Goal: Information Seeking & Learning: Learn about a topic

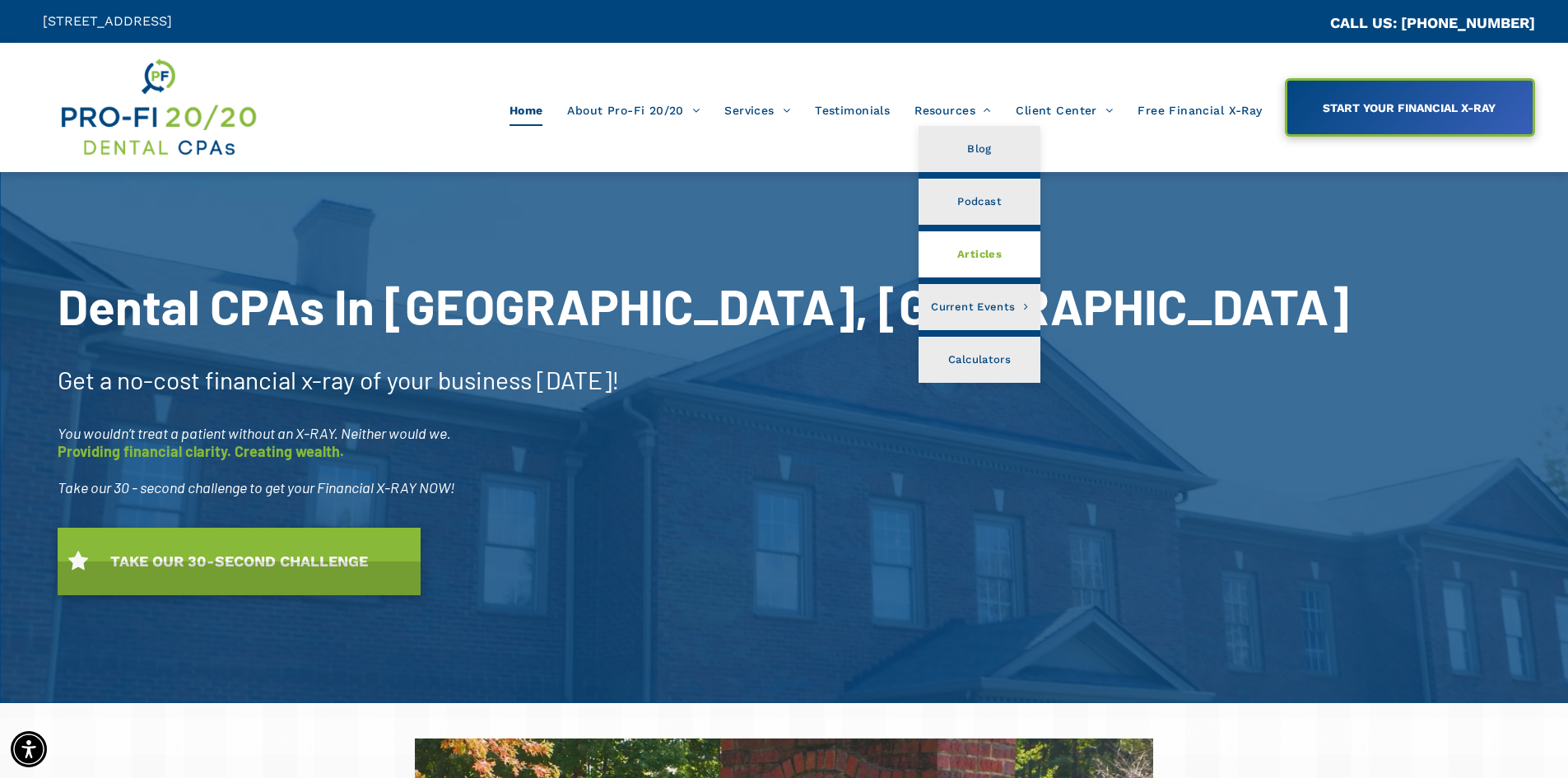
click at [967, 261] on span "Articles" at bounding box center [979, 254] width 44 height 21
